Goal: Task Accomplishment & Management: Manage account settings

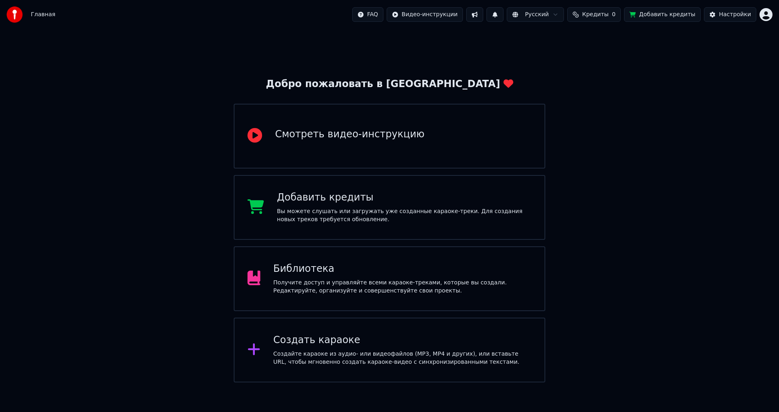
click at [357, 285] on div "Получите доступ и управляйте всеми караоке-треками, которые вы создали. Редакти…" at bounding box center [402, 287] width 258 height 16
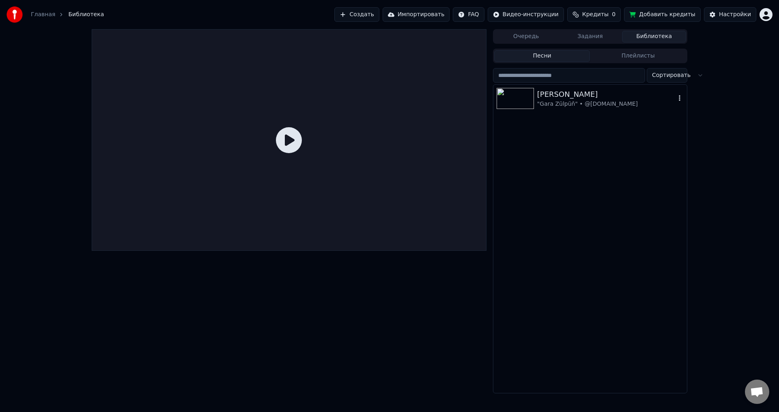
click at [546, 94] on div "[PERSON_NAME]" at bounding box center [606, 94] width 138 height 11
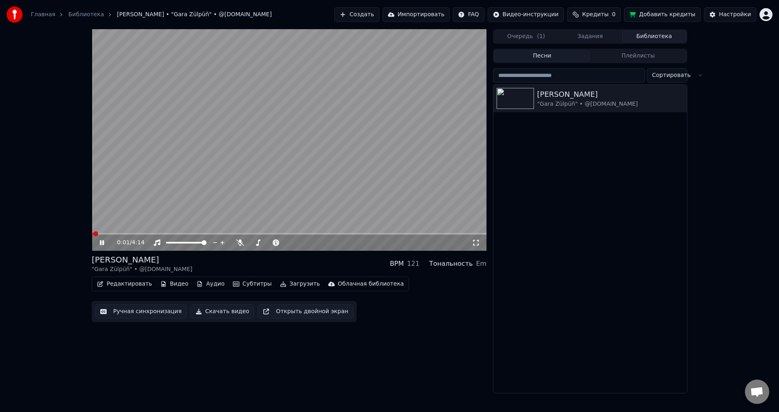
click at [102, 241] on icon at bounding box center [107, 243] width 19 height 6
click at [732, 17] on div "Настройки" at bounding box center [735, 15] width 32 height 8
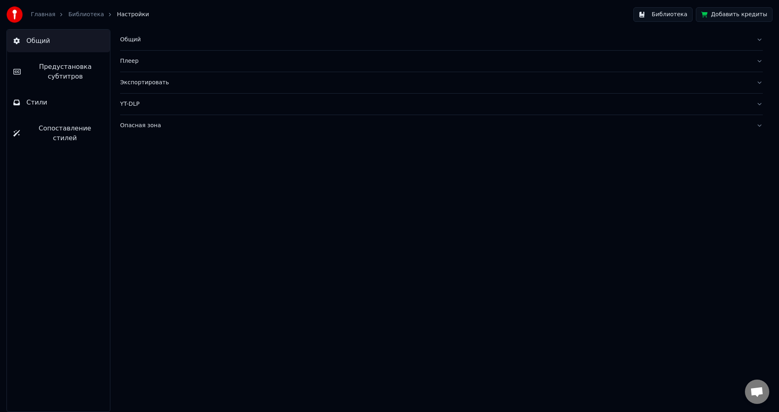
click at [56, 70] on span "Предустановка субтитров" at bounding box center [65, 71] width 76 height 19
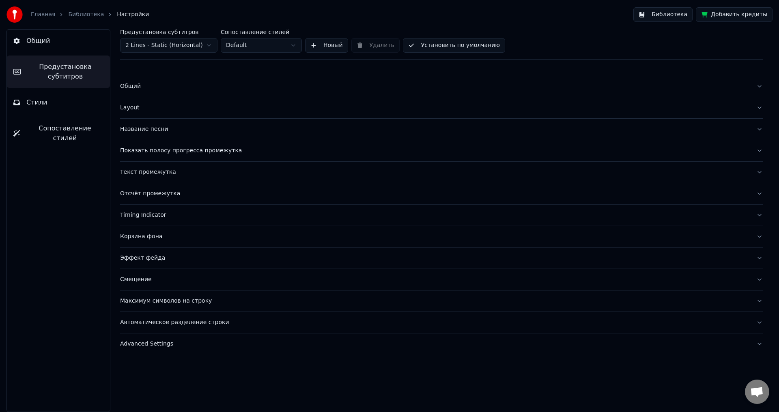
click at [151, 150] on div "Показать полосу прогресса промежутка" at bounding box center [434, 151] width 629 height 8
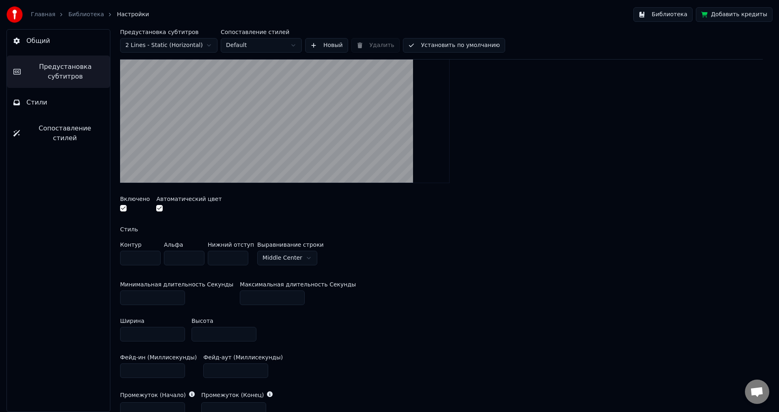
scroll to position [162, 0]
click at [285, 259] on html "Главная Библиотека Настройки Библиотека Добавить кредиты Общий Предустановка су…" at bounding box center [389, 206] width 779 height 412
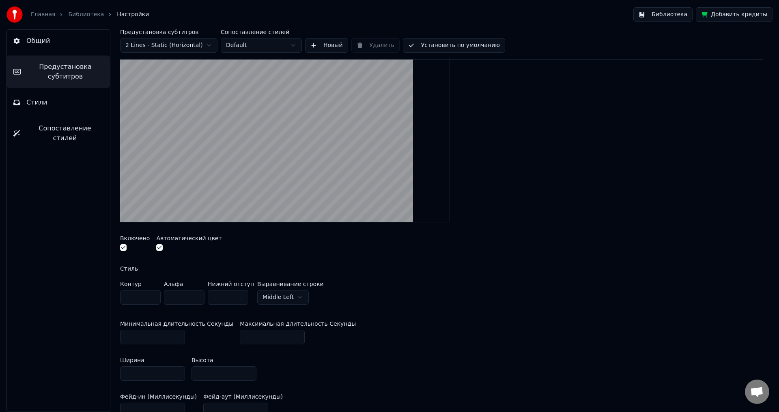
click at [322, 247] on div "Включено Автоматический цвет" at bounding box center [441, 244] width 642 height 30
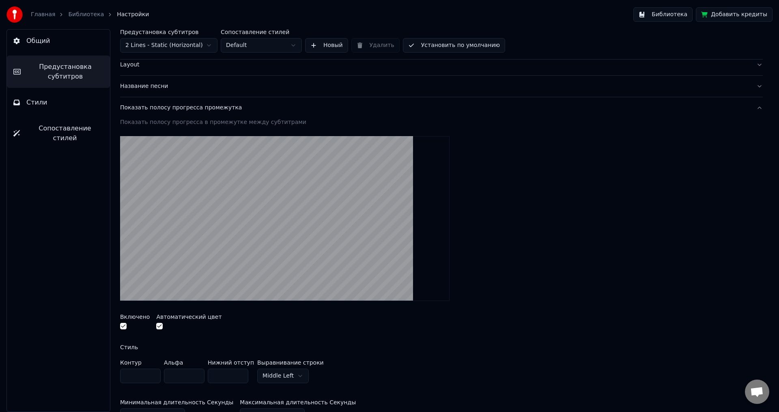
scroll to position [41, 0]
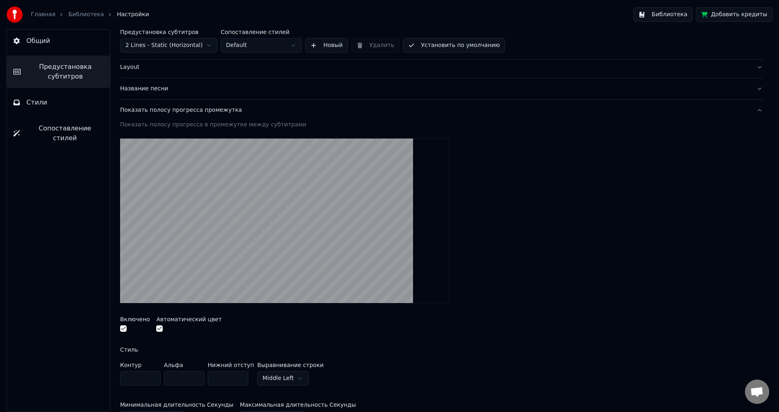
drag, startPoint x: 557, startPoint y: 115, endPoint x: 317, endPoint y: 197, distance: 254.1
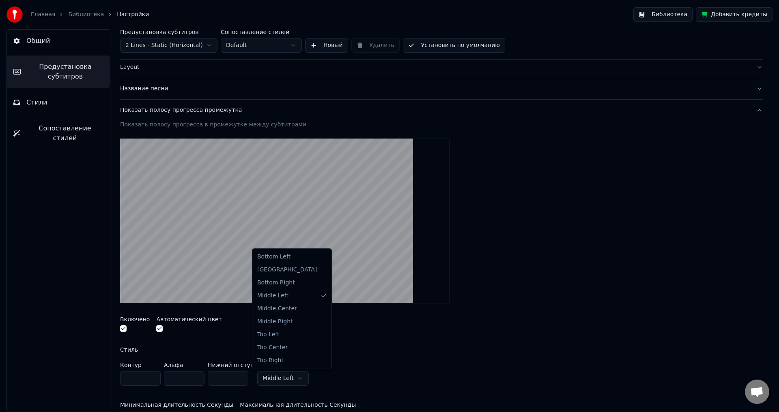
click at [297, 379] on html "Главная Библиотека Настройки Библиотека Добавить кредиты Общий Предустановка су…" at bounding box center [389, 206] width 779 height 412
click at [283, 376] on html "Главная Библиотека Настройки Библиотека Добавить кредиты Общий Предустановка су…" at bounding box center [389, 206] width 779 height 412
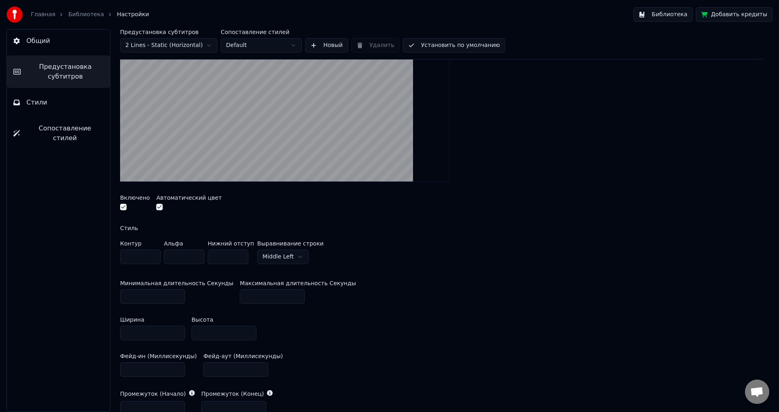
scroll to position [122, 0]
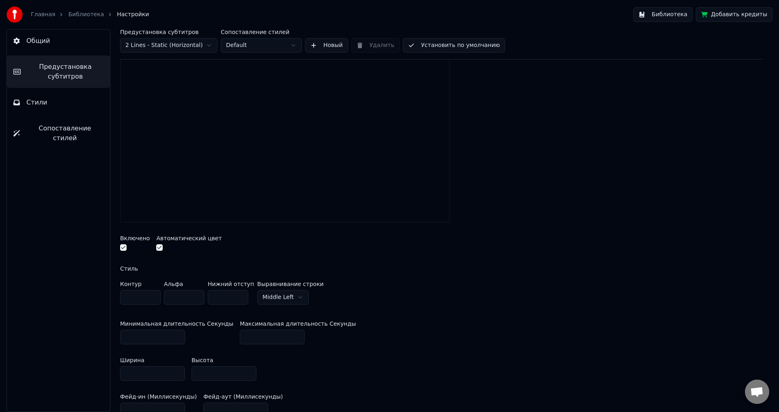
type input "**"
click at [152, 294] on input "**" at bounding box center [140, 297] width 41 height 15
type input "***"
click at [197, 295] on input "***" at bounding box center [184, 297] width 41 height 15
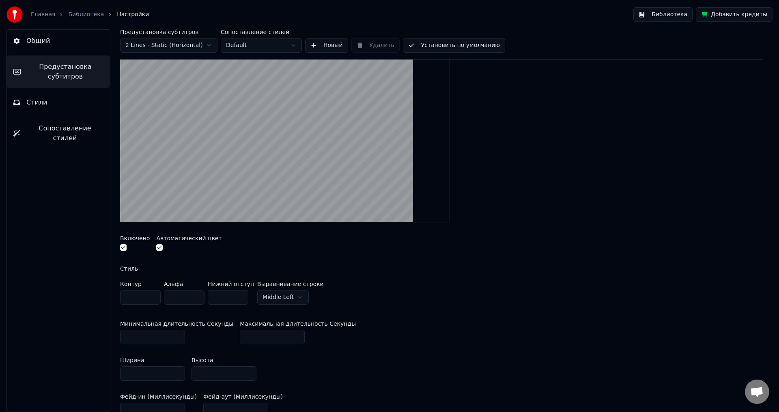
click at [203, 257] on div "Включено Автоматический цвет" at bounding box center [441, 244] width 642 height 30
click at [241, 295] on input "*" at bounding box center [228, 297] width 41 height 15
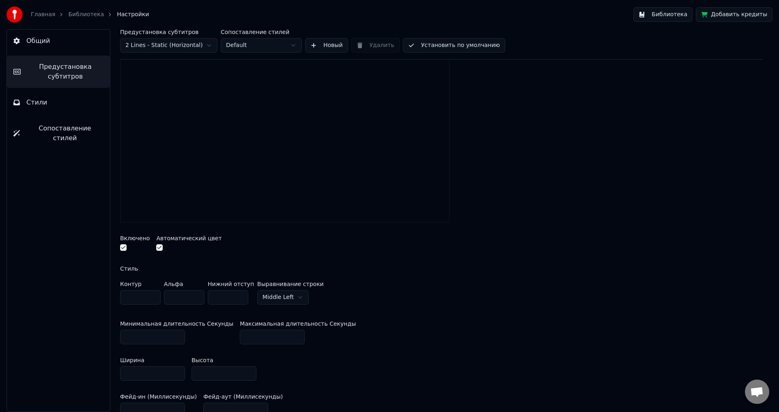
type input "**"
click at [241, 295] on input "**" at bounding box center [228, 297] width 41 height 15
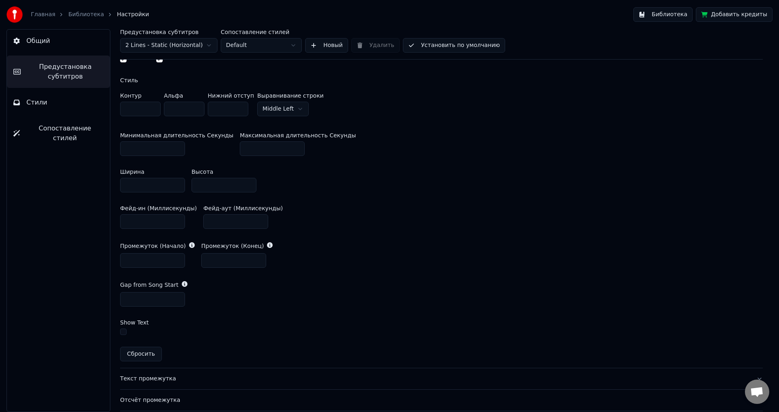
scroll to position [324, 0]
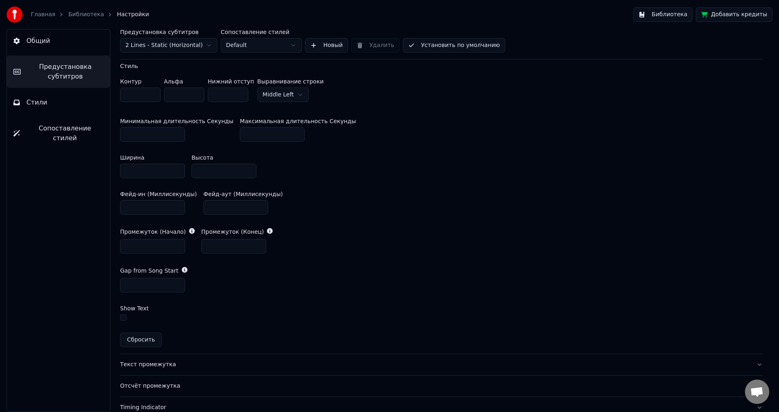
click at [141, 340] on button "Сбросить" at bounding box center [141, 340] width 42 height 15
type input "*"
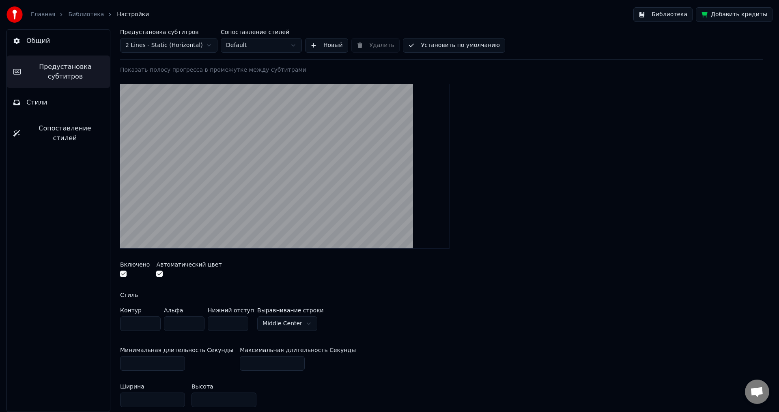
scroll to position [81, 0]
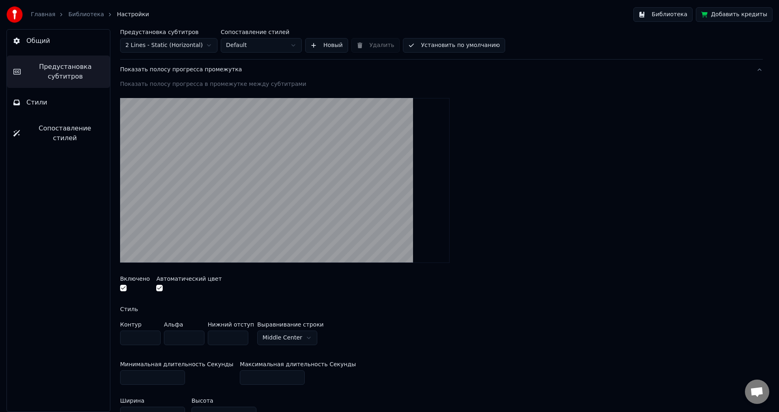
click at [296, 340] on html "Главная Библиотека Настройки Библиотека Добавить кредиты Общий Предустановка су…" at bounding box center [389, 206] width 779 height 412
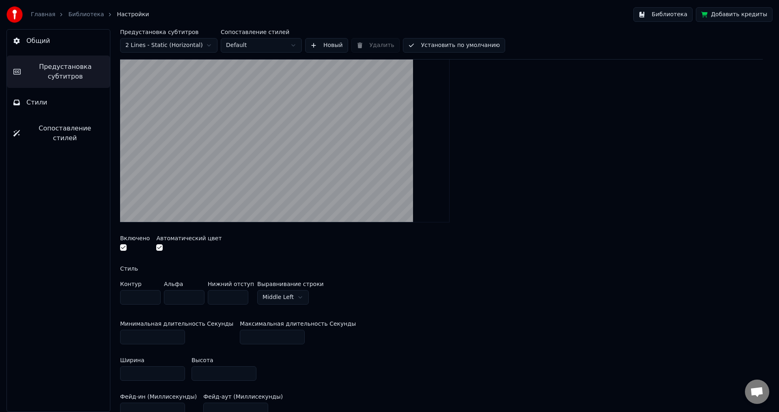
scroll to position [162, 0]
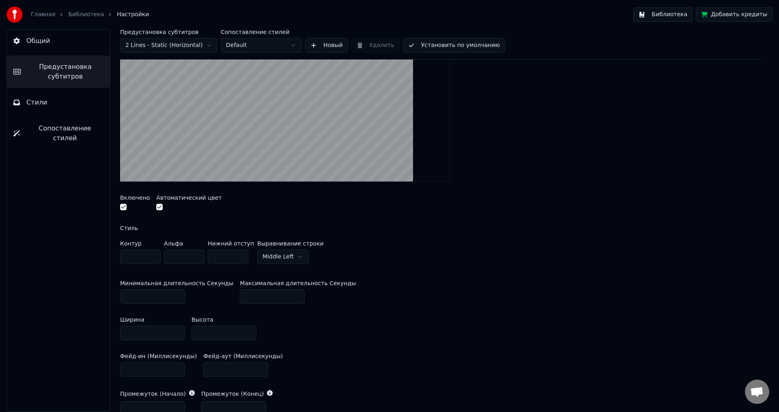
drag, startPoint x: 148, startPoint y: 331, endPoint x: 76, endPoint y: 331, distance: 72.2
click at [76, 331] on div "Общий Предустановка субтитров Стили Сопоставление стилей Предустановка субтитро…" at bounding box center [389, 220] width 779 height 383
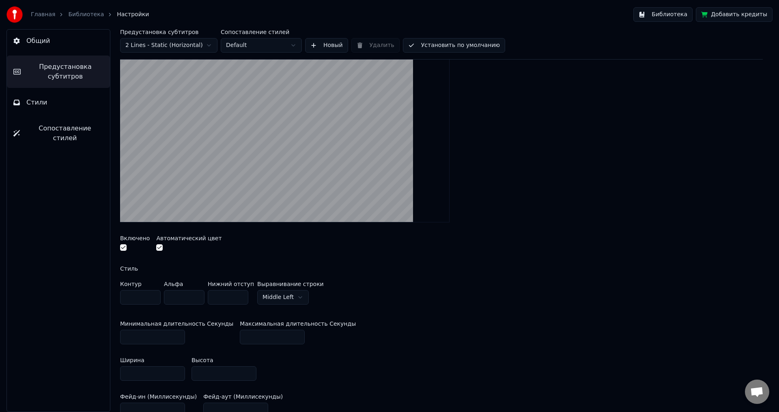
drag, startPoint x: 108, startPoint y: 366, endPoint x: 82, endPoint y: 363, distance: 26.5
click at [77, 363] on div "Общий Предустановка субтитров Стили Сопоставление стилей Предустановка субтитро…" at bounding box center [389, 220] width 779 height 383
type input "***"
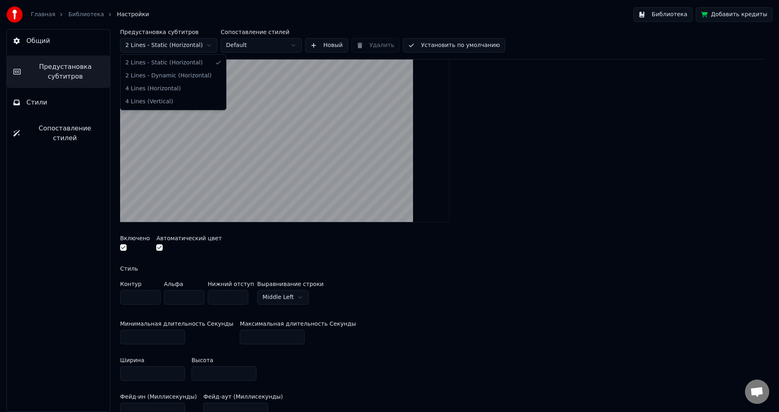
click at [197, 47] on html "Главная Библиотека Настройки Библиотека Добавить кредиты Общий Предустановка су…" at bounding box center [389, 206] width 779 height 412
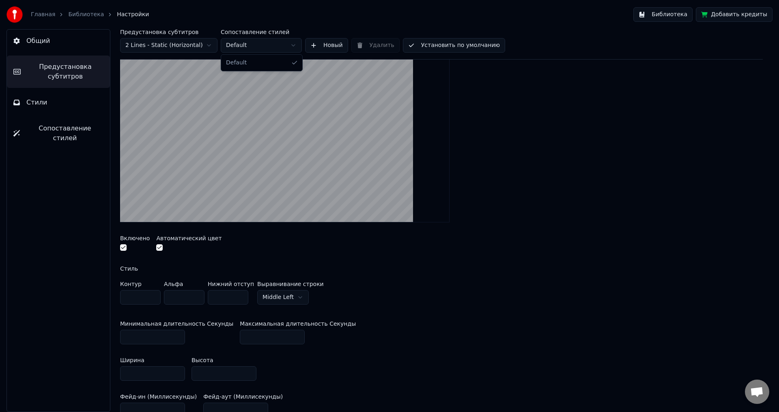
click at [281, 47] on html "Главная Библиотека Настройки Библиотека Добавить кредиты Общий Предустановка су…" at bounding box center [389, 206] width 779 height 412
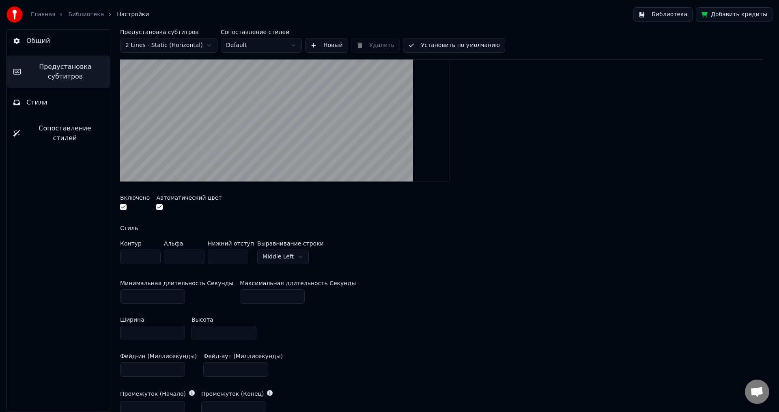
scroll to position [0, 0]
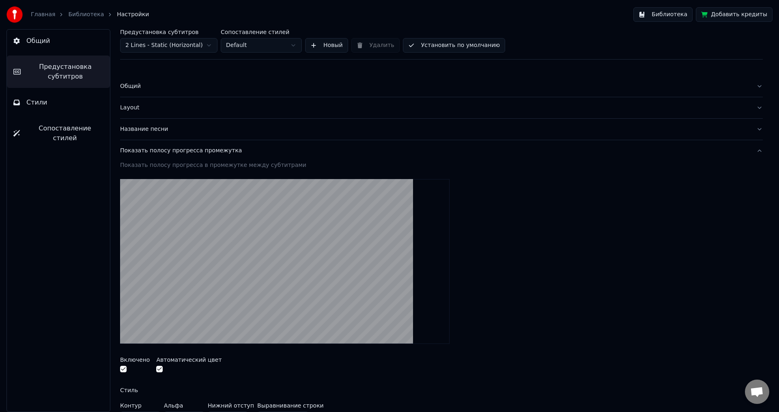
click at [74, 12] on link "Библиотека" at bounding box center [86, 15] width 36 height 8
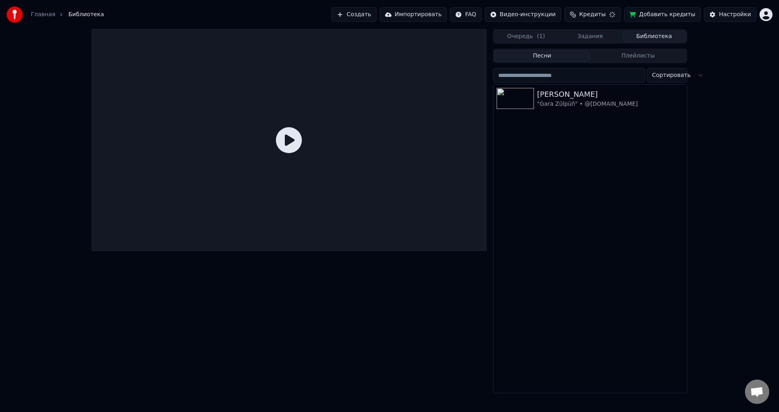
drag, startPoint x: 288, startPoint y: 138, endPoint x: 474, endPoint y: 120, distance: 187.0
click at [288, 139] on icon at bounding box center [289, 140] width 26 height 26
click at [525, 97] on img at bounding box center [514, 98] width 37 height 21
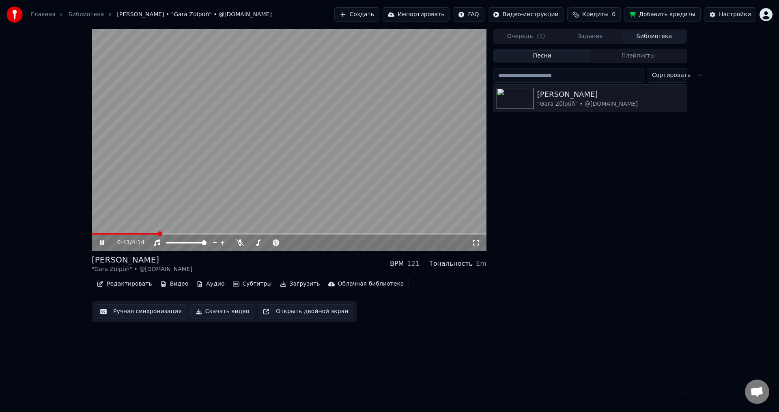
click at [101, 242] on icon at bounding box center [102, 243] width 4 height 5
click at [734, 14] on div "Настройки" at bounding box center [735, 15] width 32 height 8
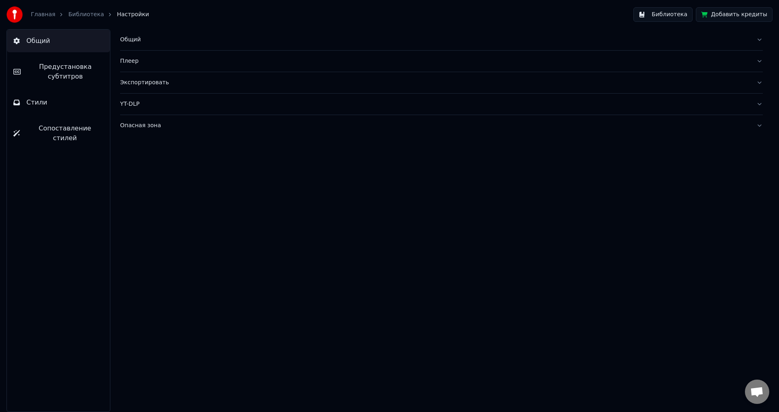
click at [71, 73] on span "Предустановка субтитров" at bounding box center [65, 71] width 76 height 19
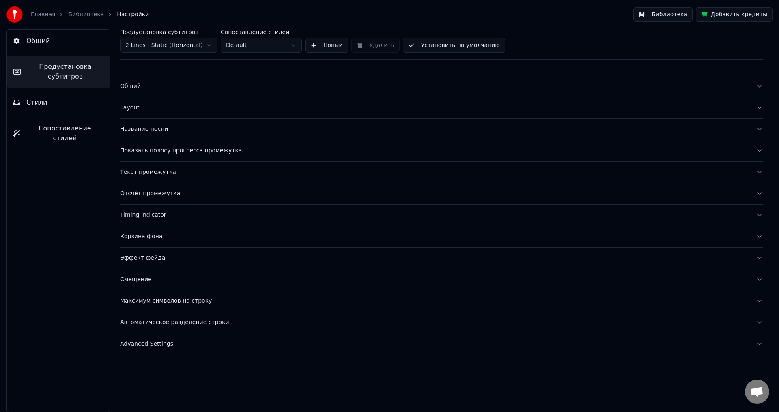
click at [133, 111] on div "Layout" at bounding box center [434, 108] width 629 height 8
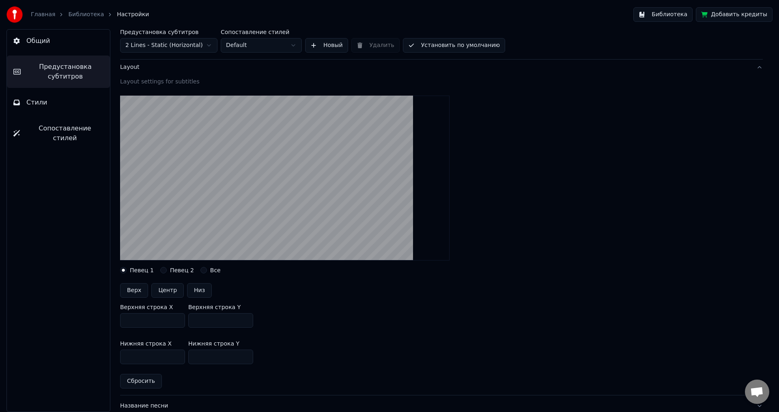
scroll to position [81, 0]
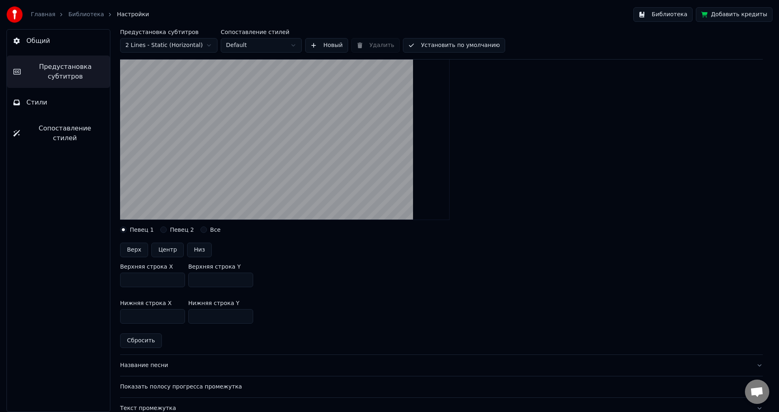
click at [176, 281] on input "***" at bounding box center [152, 280] width 65 height 15
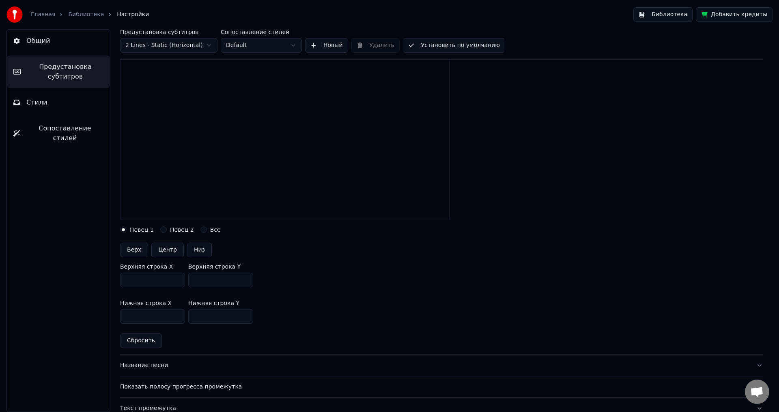
click at [176, 281] on input "***" at bounding box center [152, 280] width 65 height 15
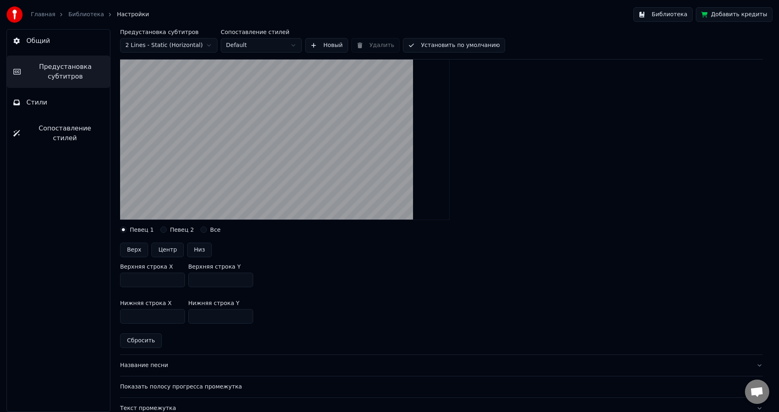
click at [176, 281] on input "***" at bounding box center [152, 280] width 65 height 15
drag, startPoint x: 140, startPoint y: 279, endPoint x: 132, endPoint y: 280, distance: 7.3
click at [98, 280] on div "Общий Предустановка субтитров Стили Сопоставление стилей Предустановка субтитро…" at bounding box center [389, 220] width 779 height 383
drag, startPoint x: 119, startPoint y: 280, endPoint x: 55, endPoint y: 279, distance: 64.5
click at [55, 279] on div "Общий Предустановка субтитров Стили Сопоставление стилей Предустановка субтитро…" at bounding box center [389, 220] width 779 height 383
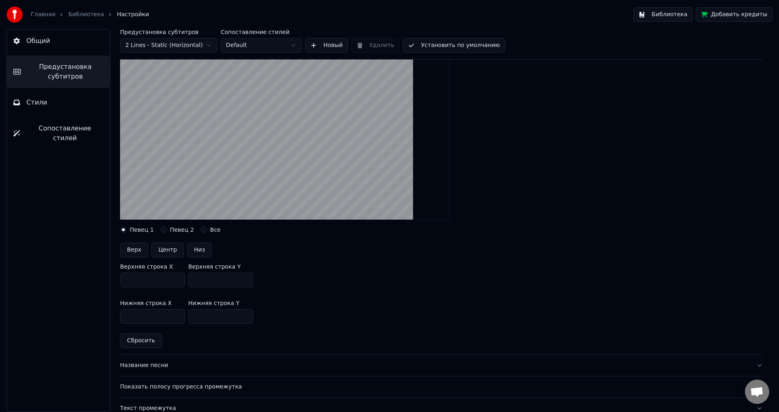
type input "***"
drag, startPoint x: 223, startPoint y: 280, endPoint x: 110, endPoint y: 279, distance: 112.8
click at [110, 279] on div "Предустановка субтитров 2 Lines - Static (Horizontal) Сопоставление стилей Defa…" at bounding box center [441, 220] width 675 height 383
drag, startPoint x: 205, startPoint y: 281, endPoint x: 177, endPoint y: 275, distance: 29.0
click at [125, 276] on div "Верхняя строка X *** Верхняя строка Y ***" at bounding box center [441, 276] width 642 height 37
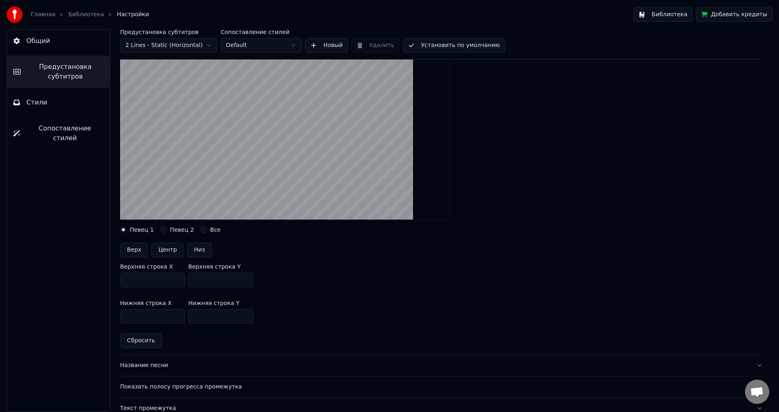
drag, startPoint x: 208, startPoint y: 284, endPoint x: 118, endPoint y: 275, distance: 90.1
click at [120, 275] on div "Верхняя строка X *** Верхняя строка Y ***" at bounding box center [441, 276] width 642 height 37
drag, startPoint x: 198, startPoint y: 282, endPoint x: 176, endPoint y: 278, distance: 22.7
click at [177, 278] on div "Верхняя строка X *** Верхняя строка Y ***" at bounding box center [441, 276] width 642 height 37
type input "***"
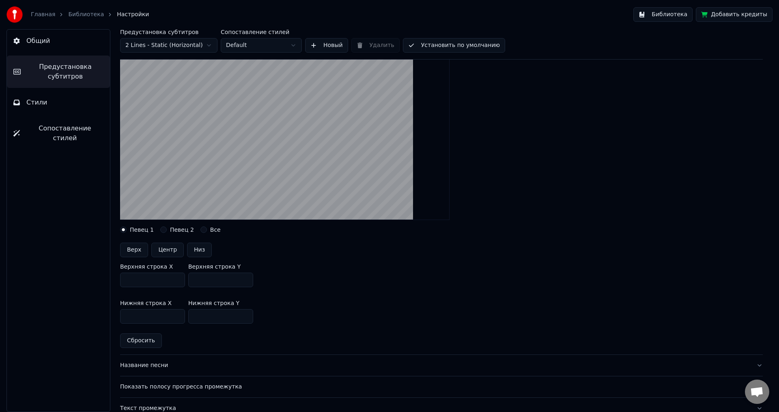
drag, startPoint x: 142, startPoint y: 314, endPoint x: 334, endPoint y: 314, distance: 192.7
click at [75, 310] on div "Общий Предустановка субтитров Стили Сопоставление стилей Предустановка субтитро…" at bounding box center [389, 220] width 779 height 383
type input "***"
drag, startPoint x: 214, startPoint y: 314, endPoint x: 122, endPoint y: 318, distance: 92.1
click at [126, 315] on div "Нижняя строка X *** Нижняя строка Y ***" at bounding box center [441, 312] width 642 height 37
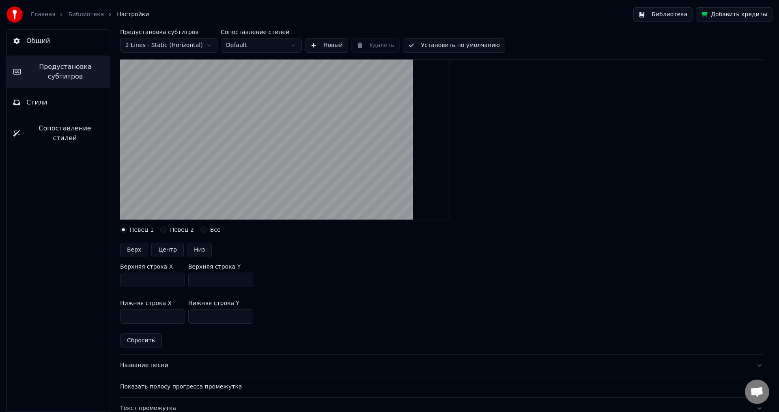
drag, startPoint x: 209, startPoint y: 314, endPoint x: 115, endPoint y: 302, distance: 94.9
click at [115, 302] on div "Предустановка субтитров 2 Lines - Static (Horizontal) Сопоставление стилей Defa…" at bounding box center [441, 220] width 675 height 383
type input "***"
drag, startPoint x: 215, startPoint y: 280, endPoint x: 136, endPoint y: 280, distance: 79.5
click at [136, 280] on div "Верхняя строка X *** Верхняя строка Y ***" at bounding box center [441, 276] width 642 height 37
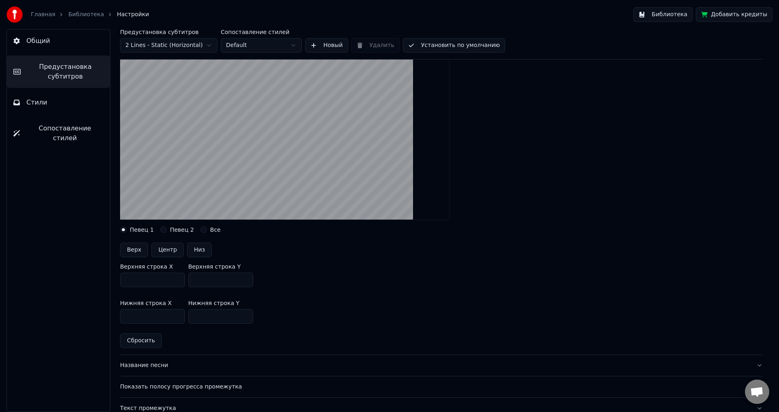
drag, startPoint x: 202, startPoint y: 274, endPoint x: 84, endPoint y: 267, distance: 117.8
click at [93, 267] on div "Общий Предустановка субтитров Стили Сопоставление стилей Предустановка субтитро…" at bounding box center [389, 220] width 779 height 383
type input "***"
drag, startPoint x: 93, startPoint y: 313, endPoint x: 83, endPoint y: 312, distance: 9.8
click at [83, 312] on div "Общий Предустановка субтитров Стили Сопоставление стилей Предустановка субтитро…" at bounding box center [389, 220] width 779 height 383
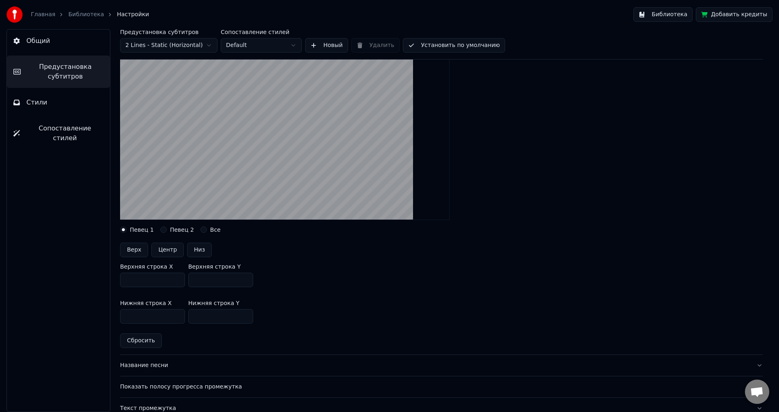
drag, startPoint x: 142, startPoint y: 318, endPoint x: 38, endPoint y: 310, distance: 105.0
click at [38, 310] on div "Общий Предустановка субтитров Стили Сопоставление стилей Предустановка субтитро…" at bounding box center [389, 220] width 779 height 383
type input "***"
drag, startPoint x: 178, startPoint y: 277, endPoint x: 119, endPoint y: 271, distance: 59.1
click at [119, 271] on div "Предустановка субтитров 2 Lines - Static (Horizontal) Сопоставление стилей Defa…" at bounding box center [441, 220] width 675 height 383
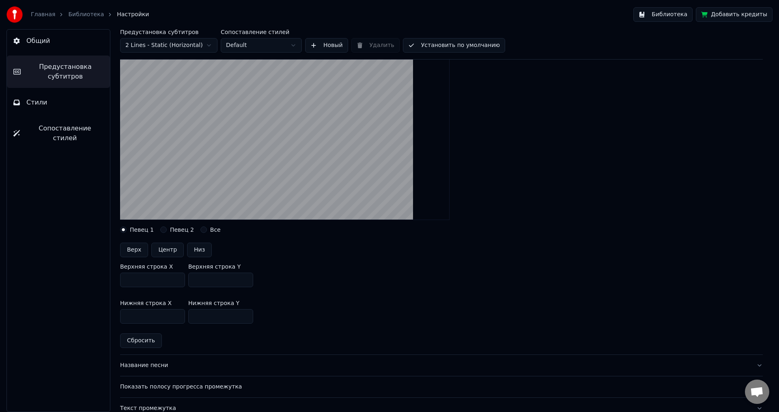
drag, startPoint x: 344, startPoint y: 255, endPoint x: 296, endPoint y: 177, distance: 91.8
click at [344, 255] on div "Верх Центр Низ" at bounding box center [441, 250] width 642 height 15
click at [80, 13] on link "Библиотека" at bounding box center [86, 15] width 36 height 8
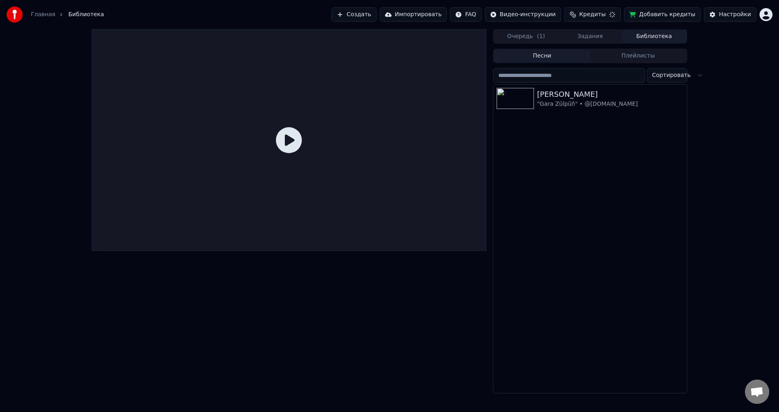
click at [278, 148] on icon at bounding box center [289, 140] width 26 height 26
click at [292, 143] on icon at bounding box center [289, 140] width 26 height 26
drag, startPoint x: 557, startPoint y: 107, endPoint x: 498, endPoint y: 120, distance: 59.7
click at [557, 107] on div ""Gara Zülpüň" • @[DOMAIN_NAME]" at bounding box center [606, 104] width 138 height 8
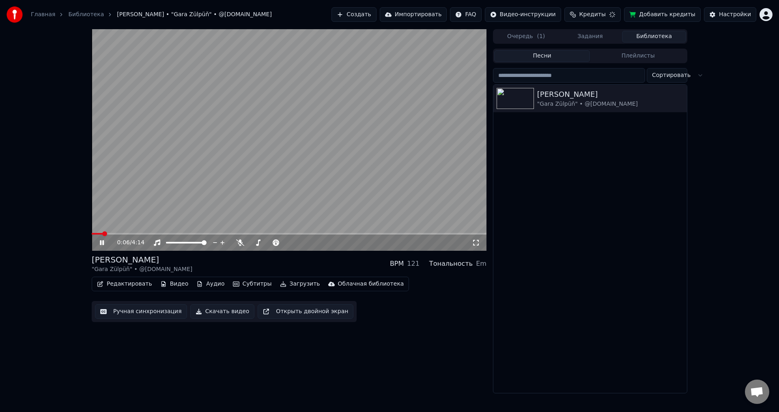
click at [136, 234] on span at bounding box center [289, 234] width 395 height 2
click at [105, 242] on icon at bounding box center [107, 243] width 19 height 6
click at [103, 241] on icon at bounding box center [107, 243] width 19 height 6
click at [724, 10] on button "Настройки" at bounding box center [730, 14] width 52 height 15
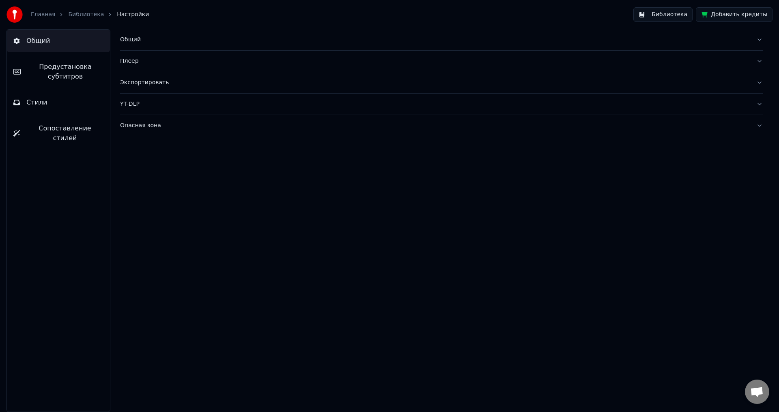
click at [60, 67] on span "Предустановка субтитров" at bounding box center [65, 71] width 76 height 19
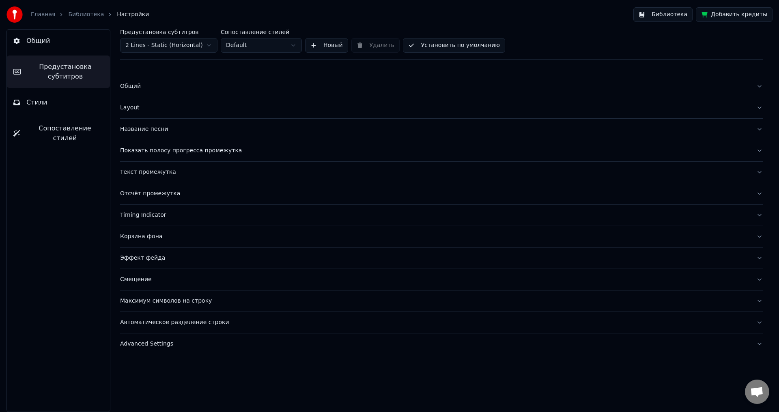
click at [153, 177] on button "Текст промежутка" at bounding box center [441, 172] width 642 height 21
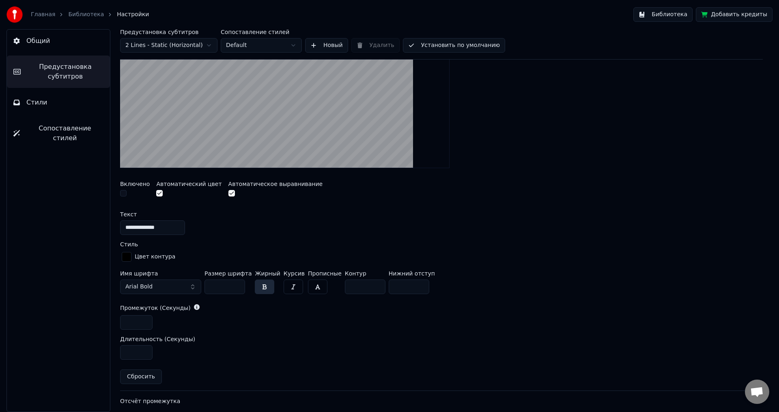
scroll to position [354, 0]
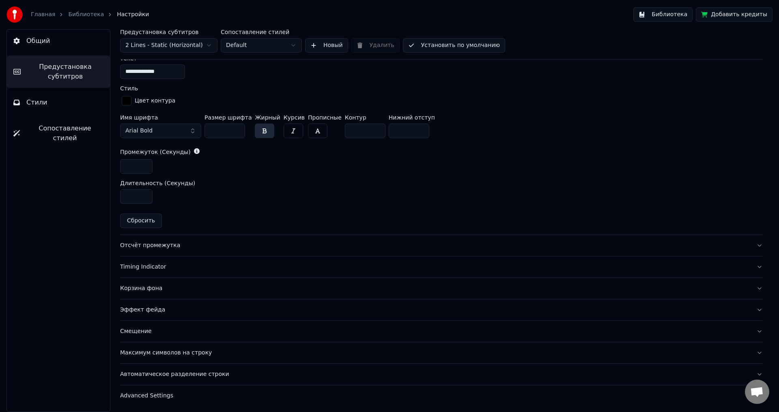
click at [149, 243] on div "Отсчёт промежутка" at bounding box center [434, 246] width 629 height 8
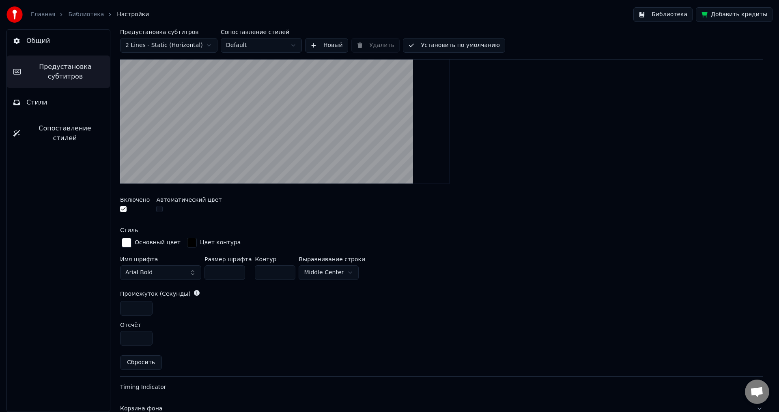
scroll to position [189, 0]
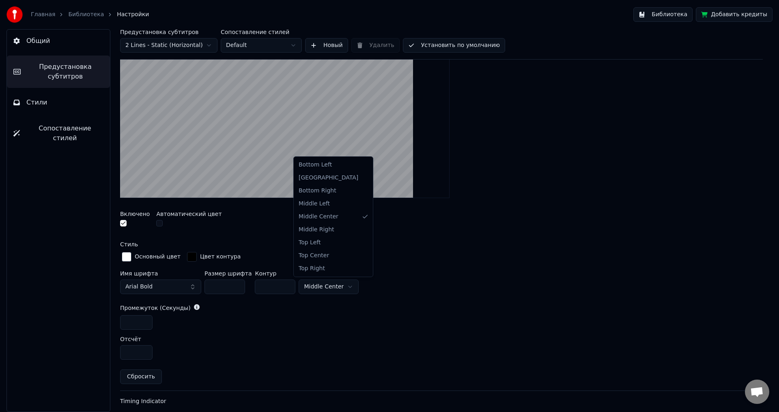
click at [327, 283] on html "Главная Библиотека Настройки Библиотека Добавить кредиты Общий Предустановка су…" at bounding box center [389, 206] width 779 height 412
click at [329, 285] on html "Главная Библиотека Настройки Библиотека Добавить кредиты Общий Предустановка су…" at bounding box center [389, 206] width 779 height 412
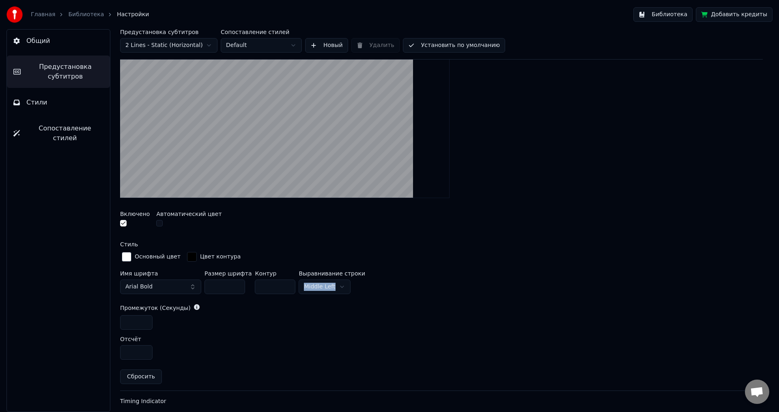
click at [159, 226] on button "button" at bounding box center [159, 223] width 6 height 6
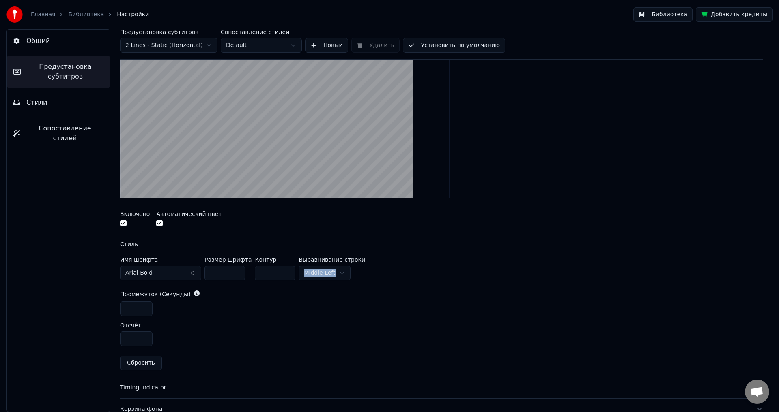
click at [159, 224] on button "button" at bounding box center [159, 223] width 6 height 6
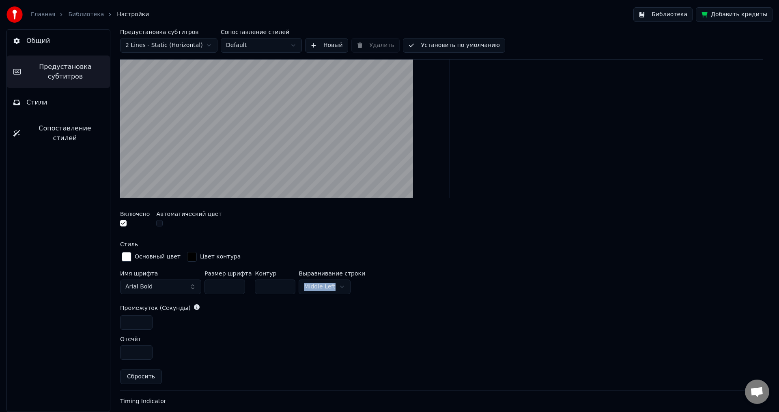
click at [159, 224] on button "button" at bounding box center [159, 223] width 6 height 6
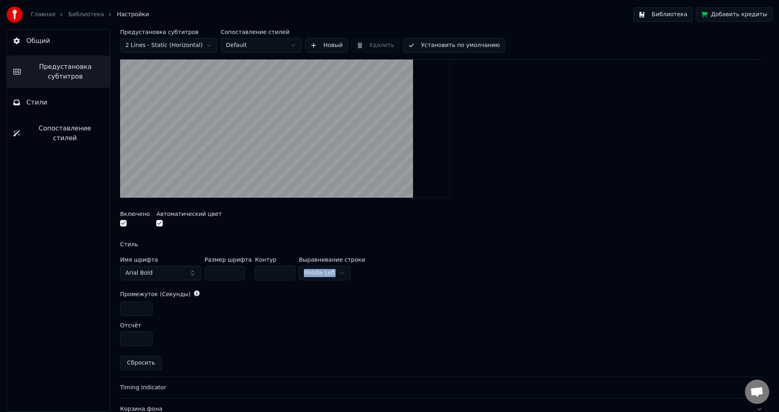
click at [159, 224] on button "button" at bounding box center [159, 223] width 6 height 6
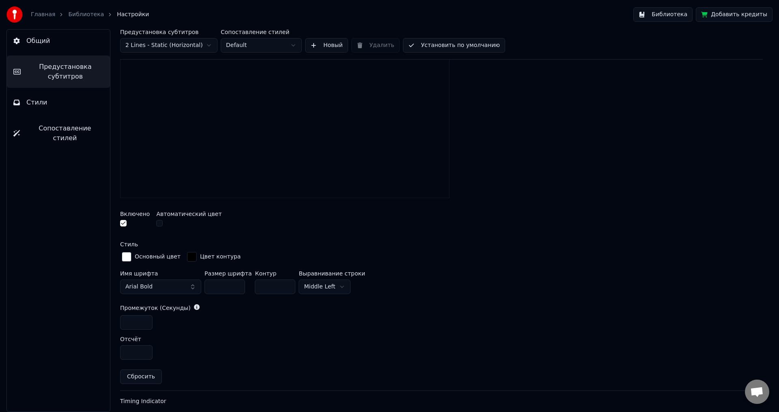
click at [282, 284] on input "**" at bounding box center [275, 287] width 41 height 15
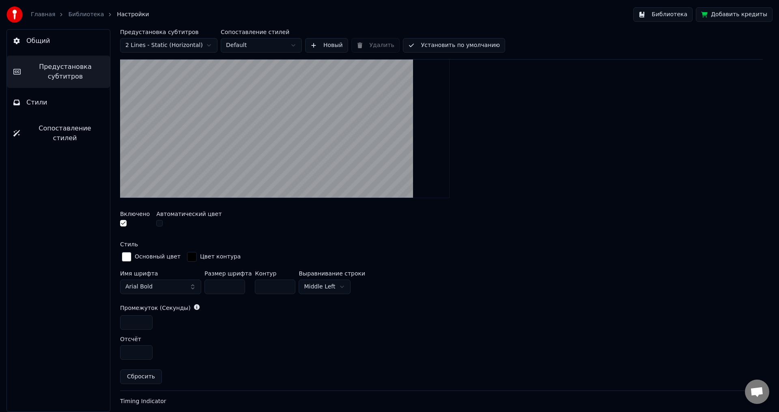
drag, startPoint x: 254, startPoint y: 283, endPoint x: 226, endPoint y: 280, distance: 28.5
click at [226, 280] on div "Имя шрифта Arial Bold Размер шрифта ** Контур ** Выравнивание строки Middle Left" at bounding box center [441, 284] width 642 height 27
type input "***"
drag, startPoint x: 204, startPoint y: 286, endPoint x: 70, endPoint y: 263, distance: 136.6
click at [73, 263] on div "Общий Предустановка субтитров Стили Сопоставление стилей Предустановка субтитро…" at bounding box center [389, 220] width 779 height 383
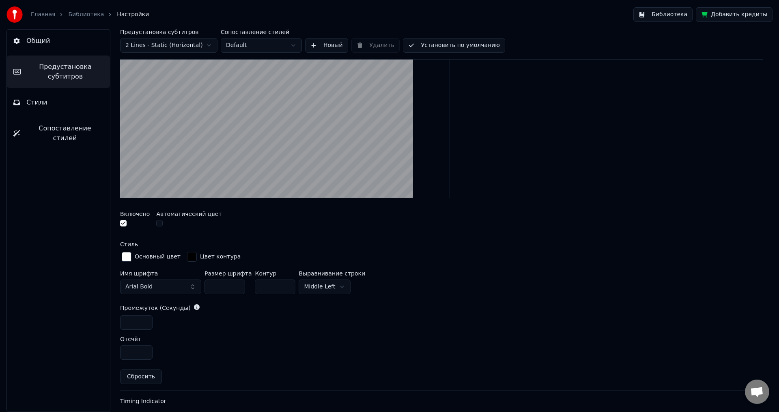
drag, startPoint x: 225, startPoint y: 286, endPoint x: 182, endPoint y: 284, distance: 43.4
click at [182, 284] on div "Имя шрифта Arial Bold Размер шрифта *** Контур *** Выравнивание строки Middle L…" at bounding box center [441, 284] width 642 height 27
type input "***"
click at [170, 285] on button "Arial Bold" at bounding box center [160, 287] width 81 height 15
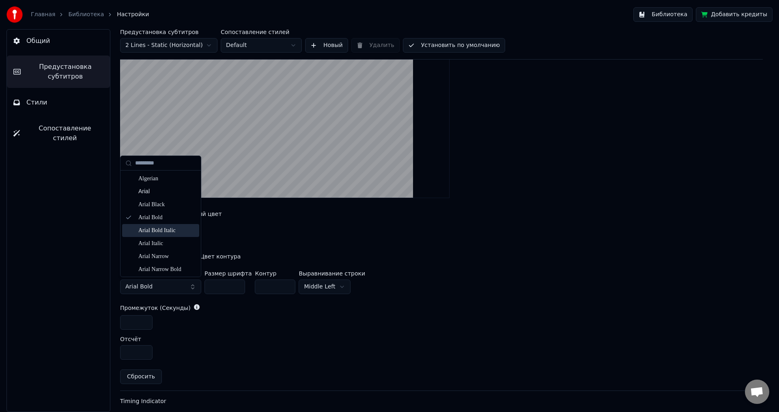
click at [172, 230] on div "Arial Bold Italic" at bounding box center [167, 231] width 58 height 8
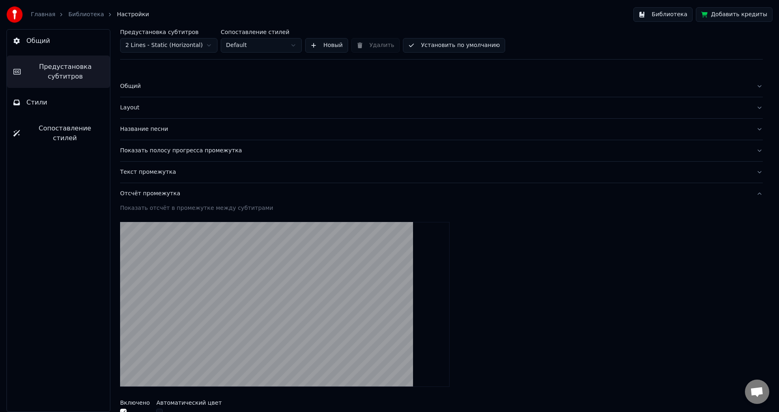
scroll to position [162, 0]
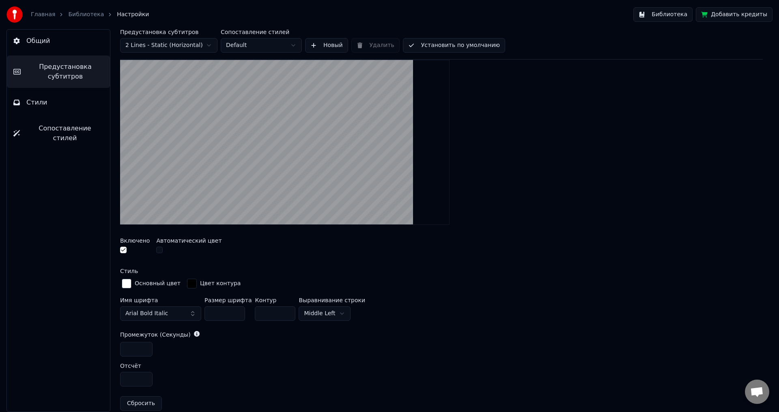
click at [332, 311] on html "Главная Библиотека Настройки Библиотека Добавить кредиты Общий Предустановка су…" at bounding box center [389, 206] width 779 height 412
click at [338, 315] on html "Главная Библиотека Настройки Библиотека Добавить кредиты Общий Предустановка су…" at bounding box center [389, 206] width 779 height 412
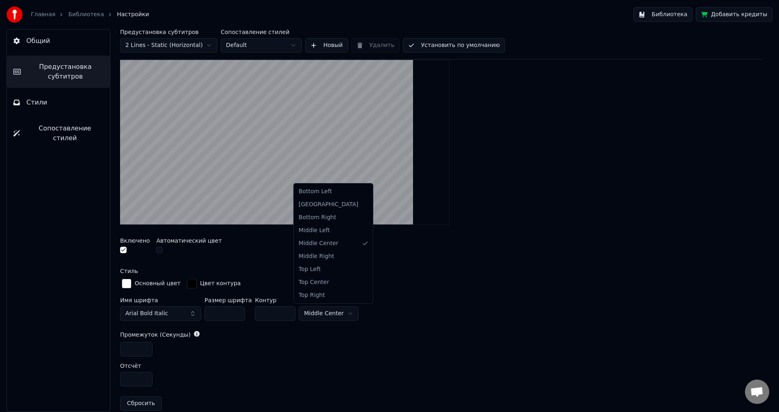
click at [338, 315] on html "Главная Библиотека Настройки Библиотека Добавить кредиты Общий Предустановка су…" at bounding box center [389, 206] width 779 height 412
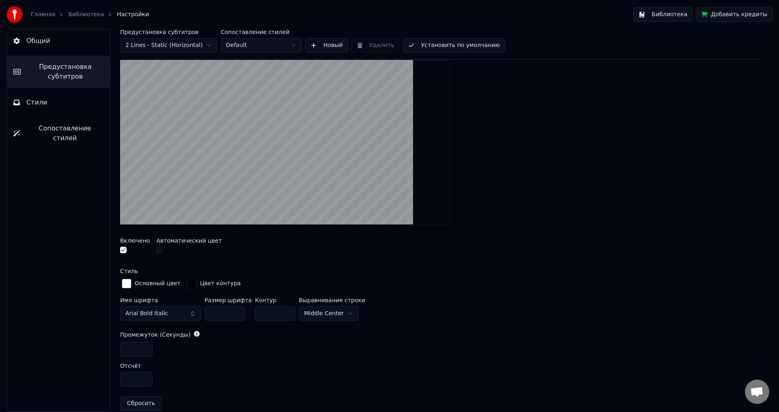
drag, startPoint x: 267, startPoint y: 315, endPoint x: 217, endPoint y: 310, distance: 50.9
click at [215, 309] on div "Имя шрифта Arial Bold Italic Размер шрифта *** Контур *** Выравнивание [GEOGRAP…" at bounding box center [441, 311] width 642 height 27
type input "***"
drag, startPoint x: 223, startPoint y: 310, endPoint x: 193, endPoint y: 309, distance: 29.6
click at [193, 309] on div "Имя шрифта Arial Bold Italic Размер шрифта *** Контур *** Выравнивание [GEOGRAP…" at bounding box center [441, 311] width 642 height 27
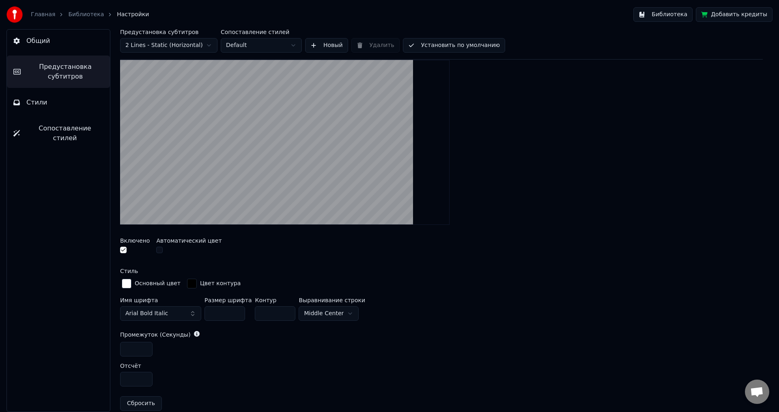
drag, startPoint x: 219, startPoint y: 311, endPoint x: 148, endPoint y: 304, distance: 71.8
click at [149, 305] on div "Имя шрифта Arial Bold Italic Размер шрифта *** Контур *** Выравнивание [GEOGRAP…" at bounding box center [441, 311] width 642 height 27
type input "***"
click at [161, 313] on span "Arial Bold Italic" at bounding box center [146, 314] width 43 height 8
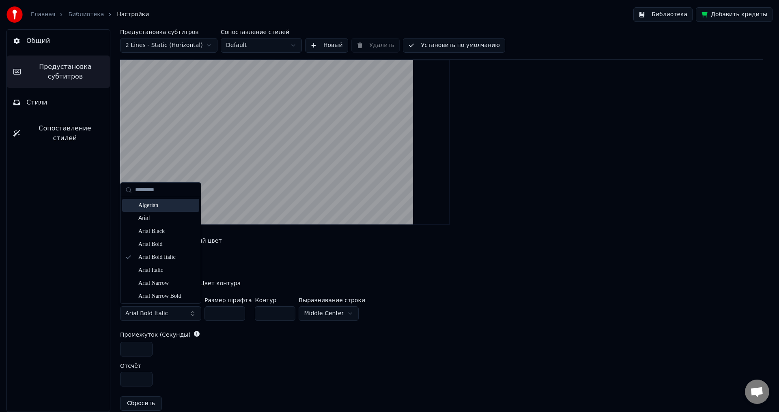
click at [160, 208] on div "Algerian" at bounding box center [167, 206] width 58 height 8
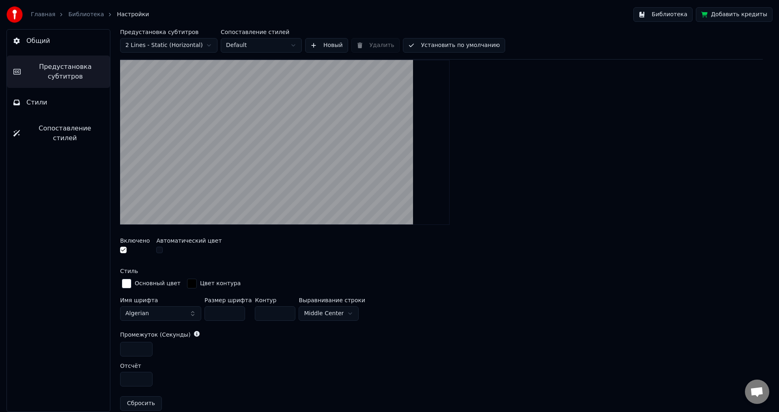
click at [175, 315] on button "Algerian" at bounding box center [160, 314] width 81 height 15
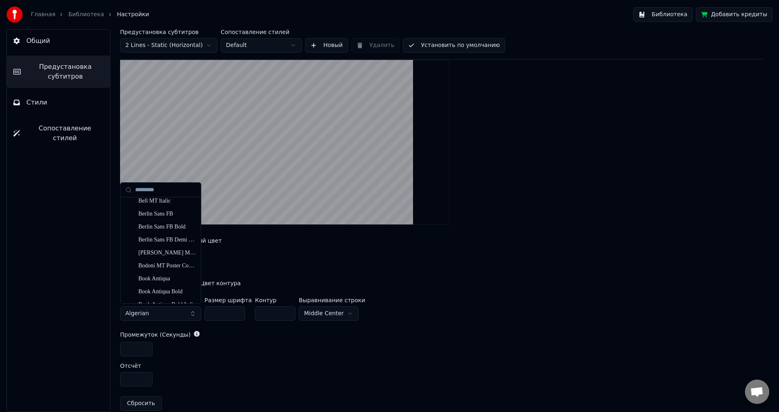
scroll to position [203, 0]
click at [170, 250] on div "[PERSON_NAME] MT Condensed" at bounding box center [167, 249] width 58 height 8
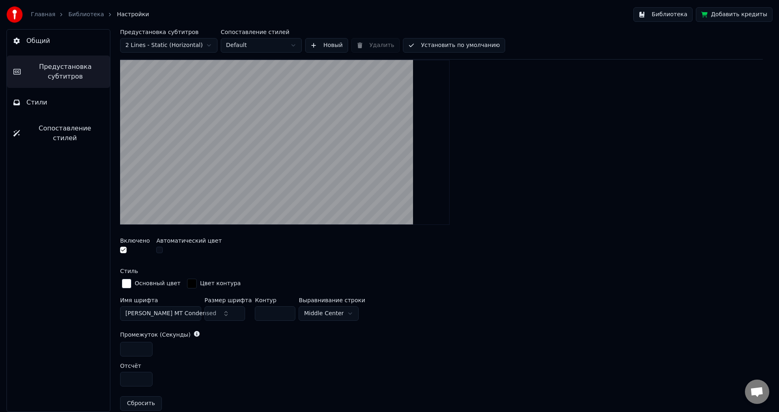
click at [176, 311] on span "[PERSON_NAME] MT Condensed" at bounding box center [170, 314] width 91 height 8
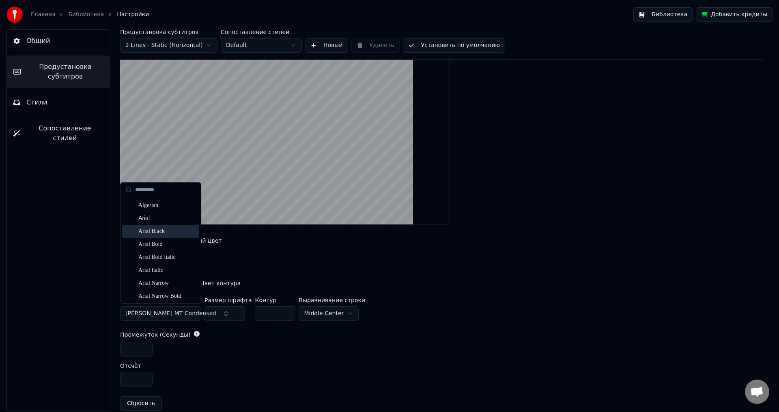
click at [163, 229] on div "Arial Black" at bounding box center [167, 232] width 58 height 8
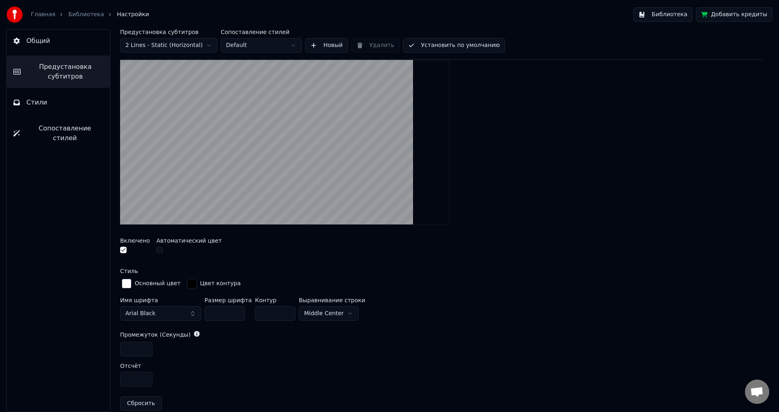
click at [166, 313] on button "Arial Black" at bounding box center [160, 314] width 81 height 15
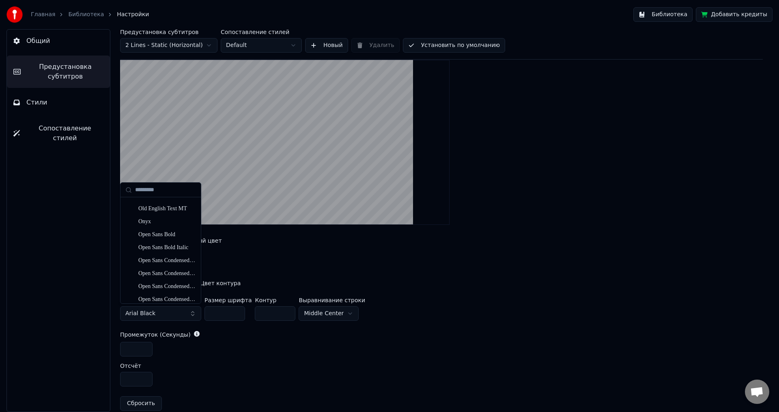
scroll to position [2474, 0]
click at [159, 286] on div "Open Sans ExtraBold" at bounding box center [167, 287] width 58 height 8
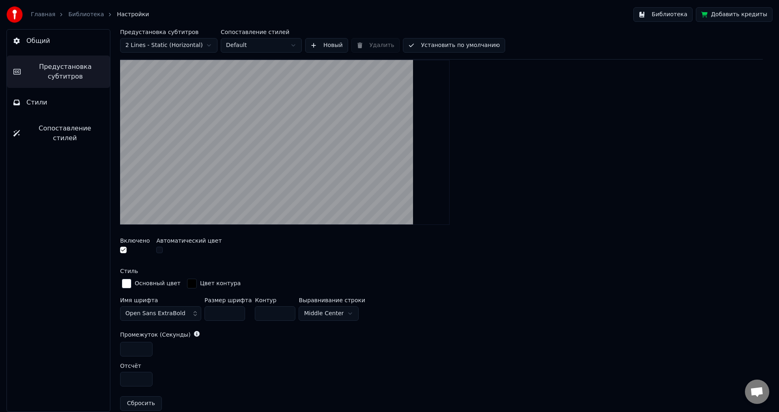
click at [168, 314] on span "Open Sans ExtraBold" at bounding box center [155, 314] width 60 height 8
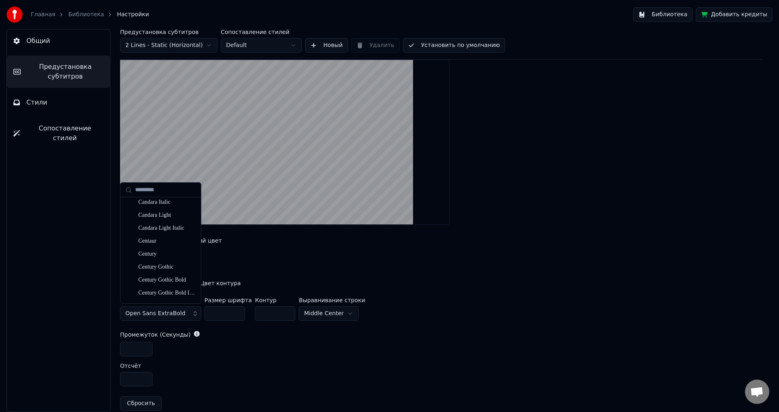
scroll to position [730, 0]
click at [161, 244] on div "Chiller" at bounding box center [167, 241] width 58 height 8
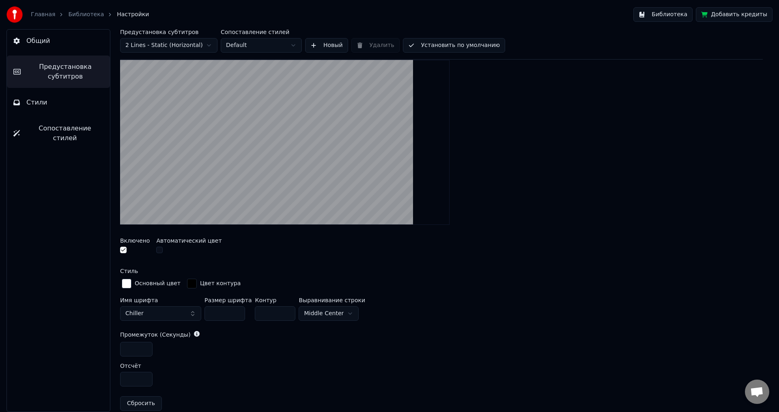
click at [167, 314] on button "Chiller" at bounding box center [160, 314] width 81 height 15
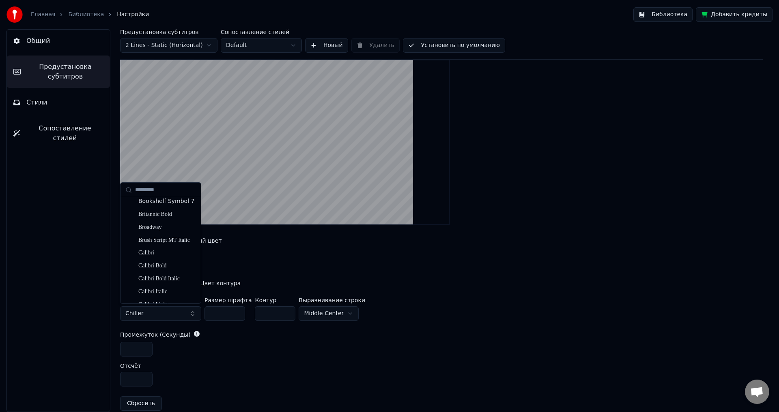
scroll to position [446, 0]
click at [168, 262] on div "Californian FB" at bounding box center [167, 265] width 58 height 8
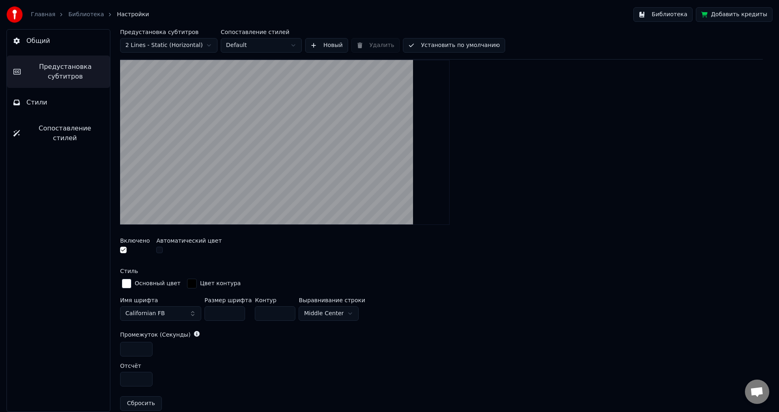
click at [165, 311] on button "Californian FB" at bounding box center [160, 314] width 81 height 15
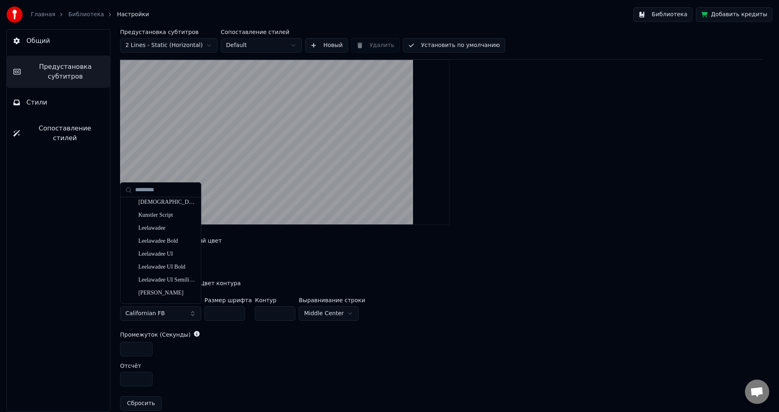
scroll to position [1338, 0]
click at [167, 243] on div "Impact" at bounding box center [167, 242] width 58 height 8
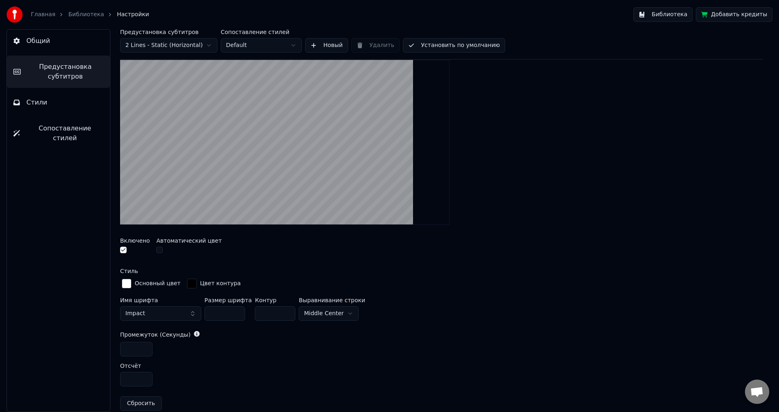
click at [167, 313] on button "Impact" at bounding box center [160, 314] width 81 height 15
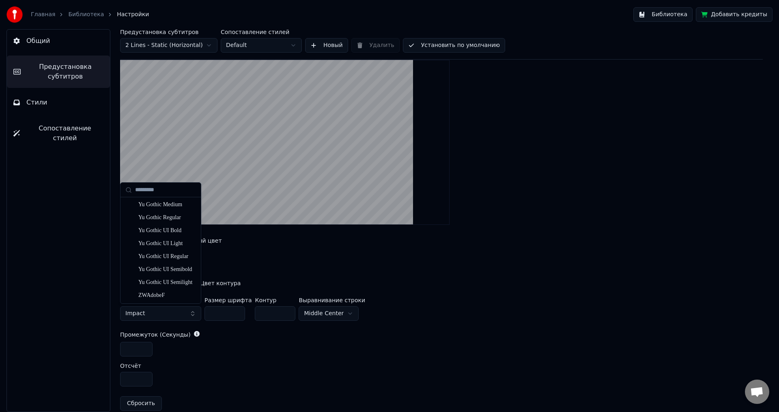
scroll to position [3795, 0]
click at [170, 275] on div "Wide Latin" at bounding box center [167, 276] width 58 height 8
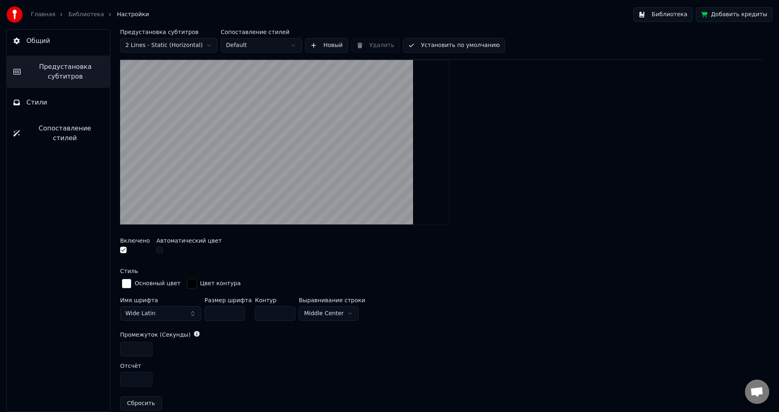
click at [78, 13] on link "Библиотека" at bounding box center [86, 15] width 36 height 8
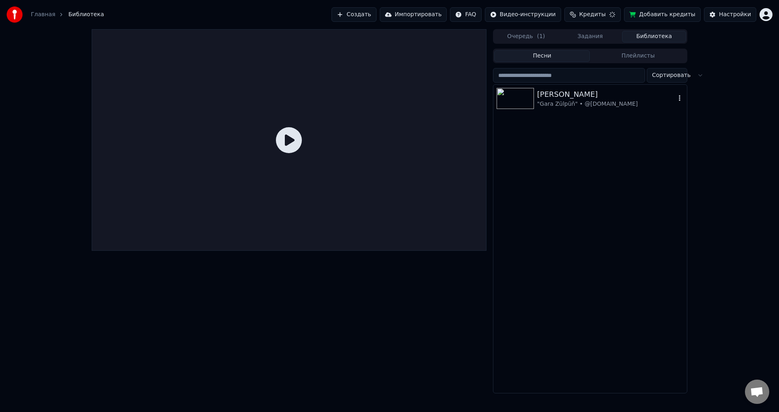
click at [543, 104] on div ""Gara Zülpüň" • @[DOMAIN_NAME]" at bounding box center [606, 104] width 138 height 8
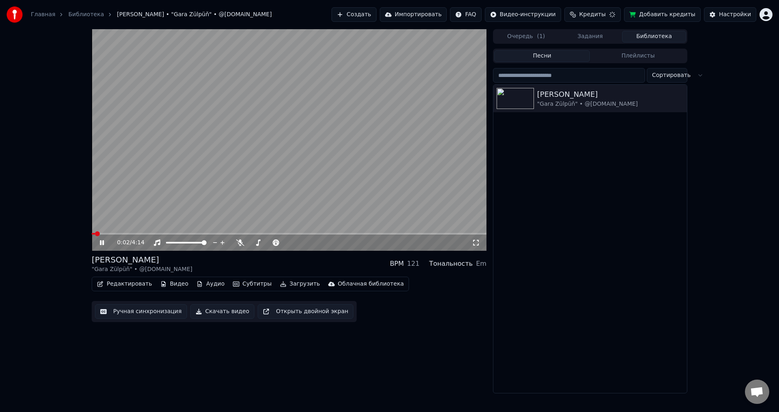
click at [121, 234] on span at bounding box center [289, 234] width 395 height 2
click at [146, 233] on span at bounding box center [289, 234] width 395 height 2
click at [157, 233] on span at bounding box center [289, 234] width 395 height 2
click at [171, 234] on span at bounding box center [289, 234] width 395 height 2
click at [174, 234] on span at bounding box center [133, 234] width 82 height 2
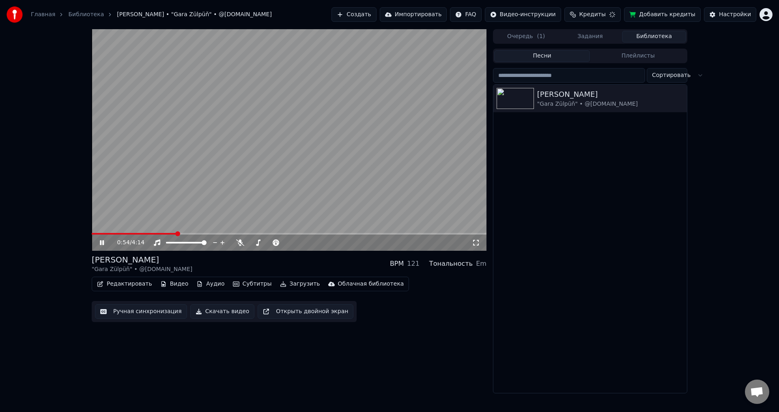
click at [166, 234] on span at bounding box center [134, 234] width 85 height 2
click at [156, 233] on span at bounding box center [131, 234] width 78 height 2
click at [147, 234] on span at bounding box center [120, 234] width 56 height 2
click at [133, 234] on span at bounding box center [113, 234] width 42 height 2
click at [106, 242] on icon at bounding box center [107, 243] width 19 height 6
